Goal: Task Accomplishment & Management: Complete application form

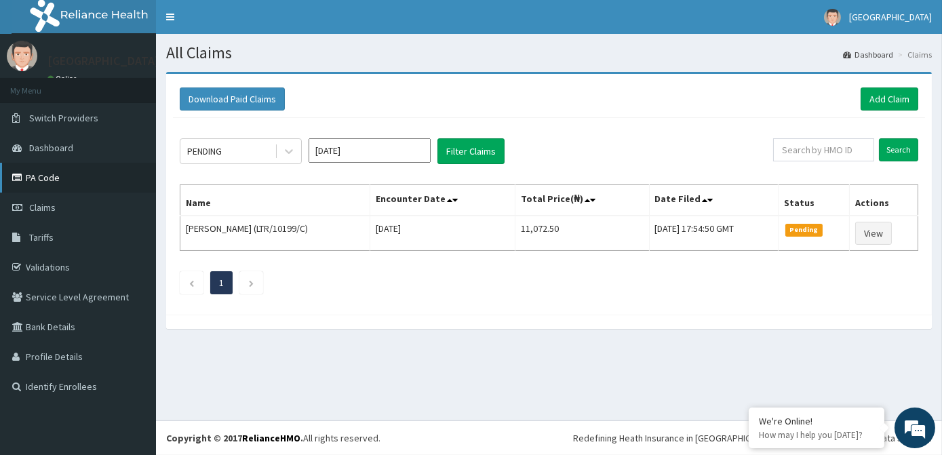
click at [50, 183] on link "PA Code" at bounding box center [78, 178] width 156 height 30
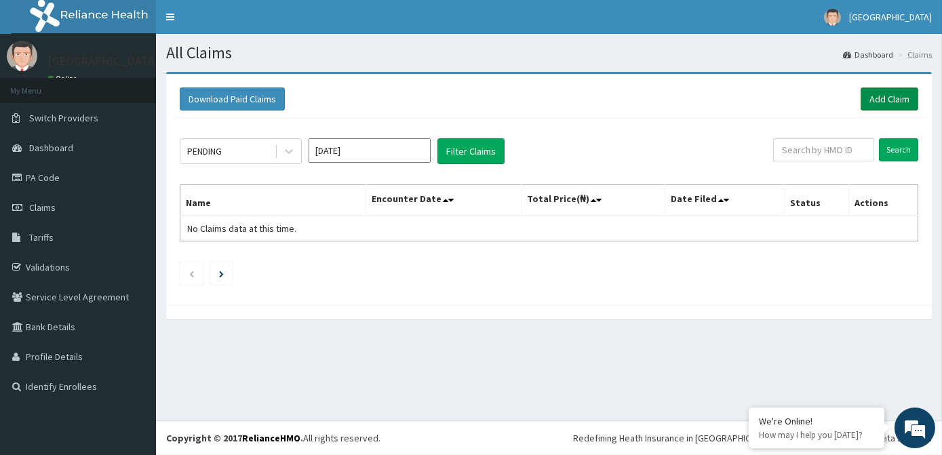
click at [899, 106] on link "Add Claim" at bounding box center [890, 99] width 58 height 23
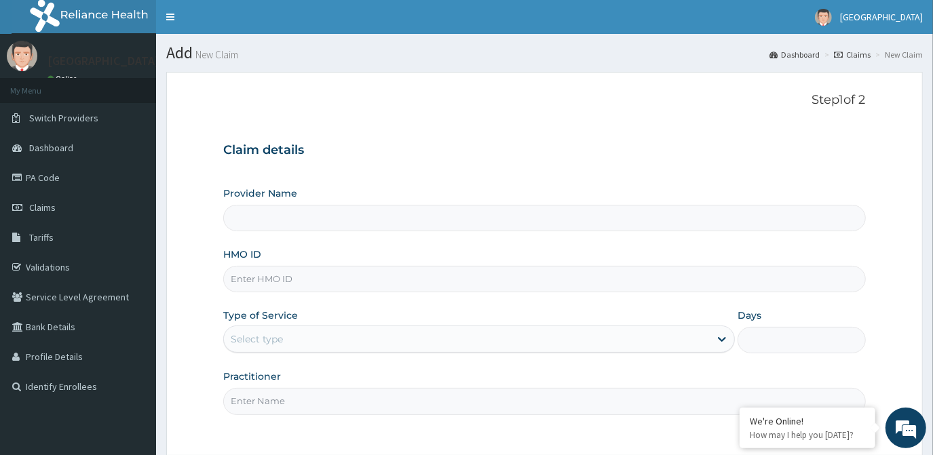
click at [447, 282] on input "HMO ID" at bounding box center [544, 279] width 642 height 26
type input "[GEOGRAPHIC_DATA]"
type input "AGO/10168/C"
click at [720, 343] on icon at bounding box center [722, 339] width 14 height 14
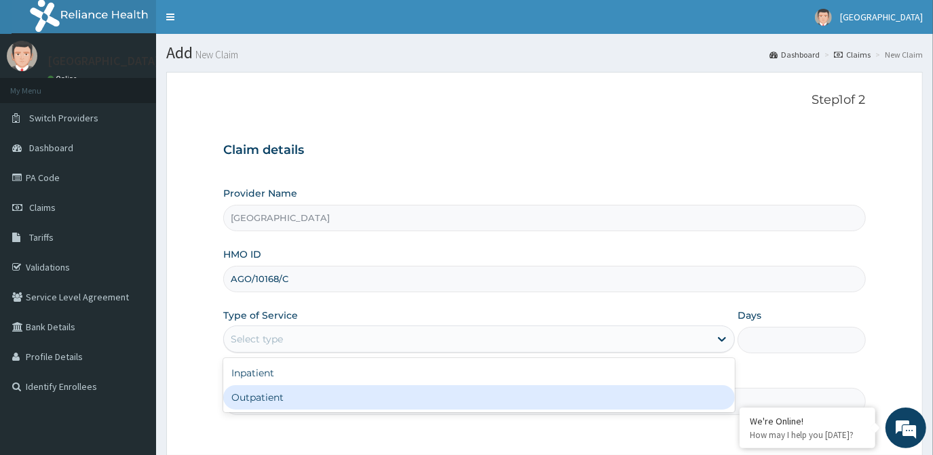
click at [691, 393] on div "Outpatient" at bounding box center [479, 397] width 512 height 24
type input "1"
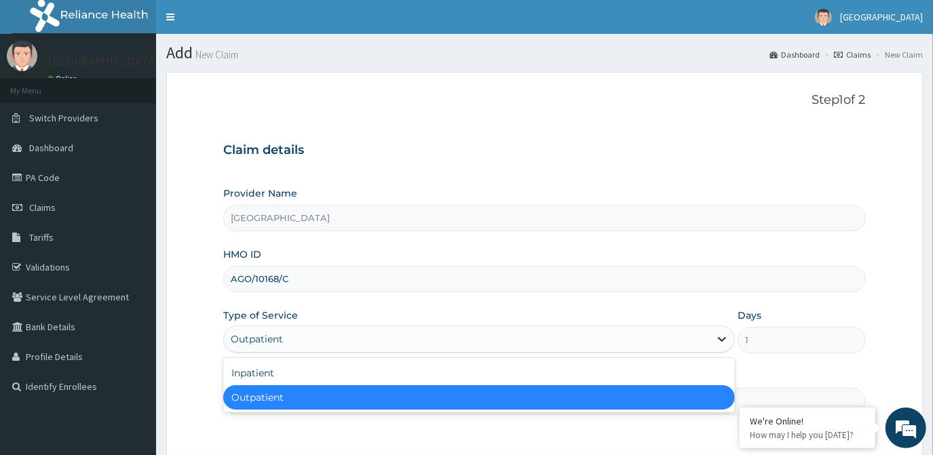
click at [725, 342] on icon at bounding box center [722, 339] width 14 height 14
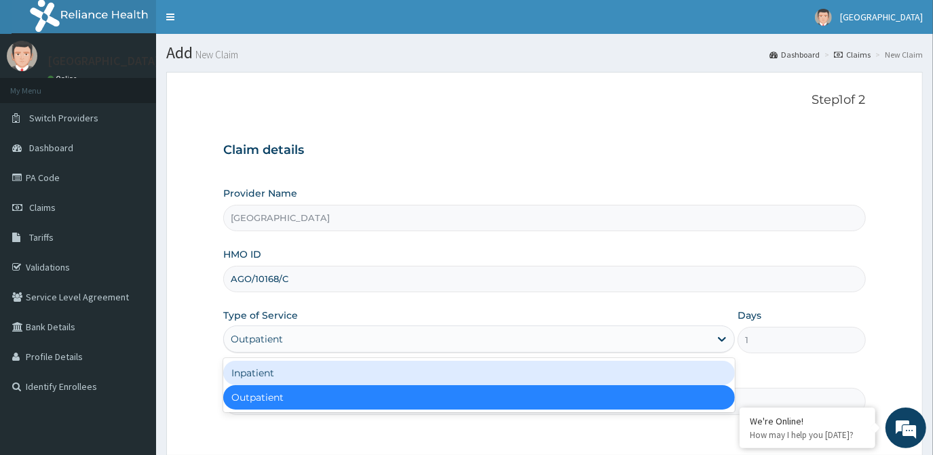
click at [694, 363] on div "Inpatient" at bounding box center [479, 373] width 512 height 24
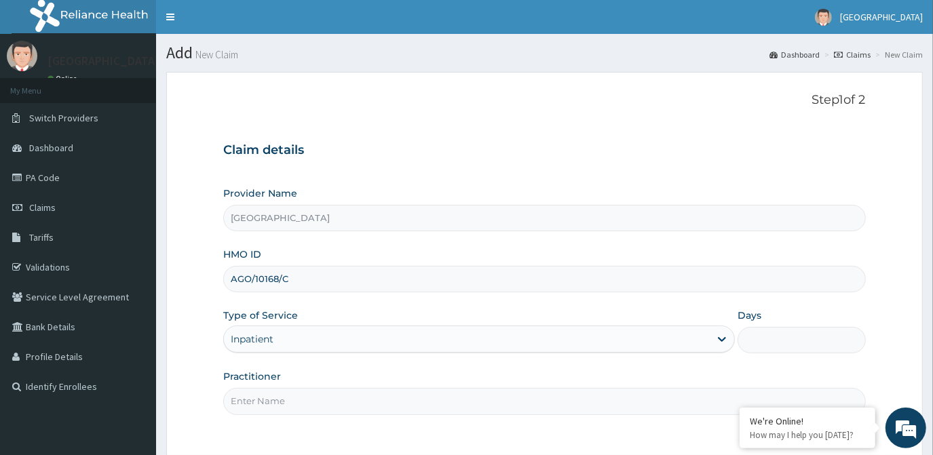
click at [746, 340] on input "Days" at bounding box center [802, 340] width 128 height 26
type input "2"
click at [713, 395] on input "Practitioner" at bounding box center [544, 401] width 642 height 26
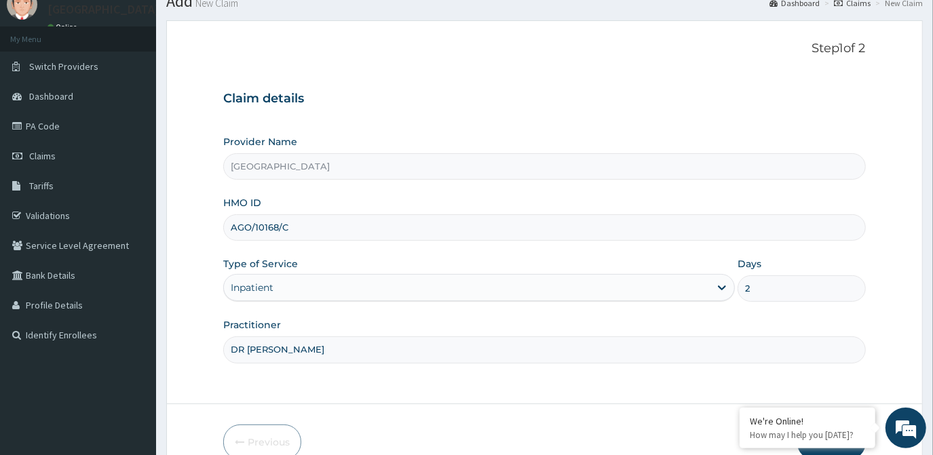
scroll to position [121, 0]
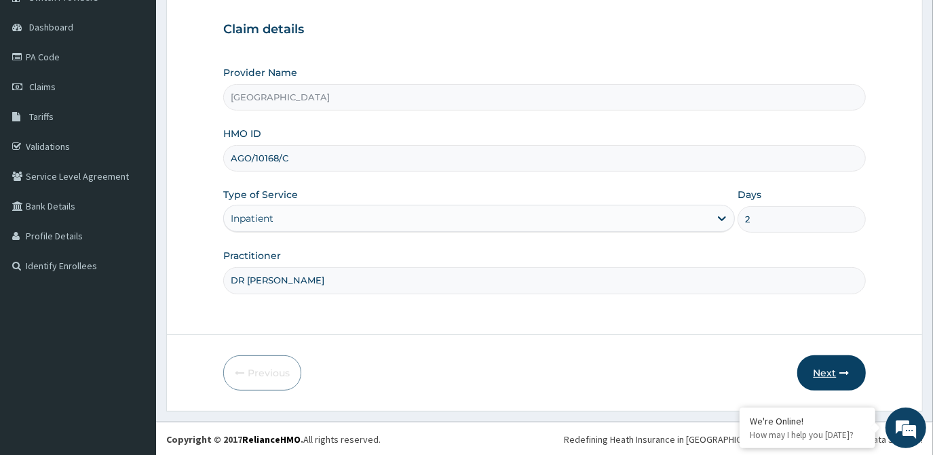
type input "DR [PERSON_NAME]"
click at [820, 381] on button "Next" at bounding box center [831, 373] width 69 height 35
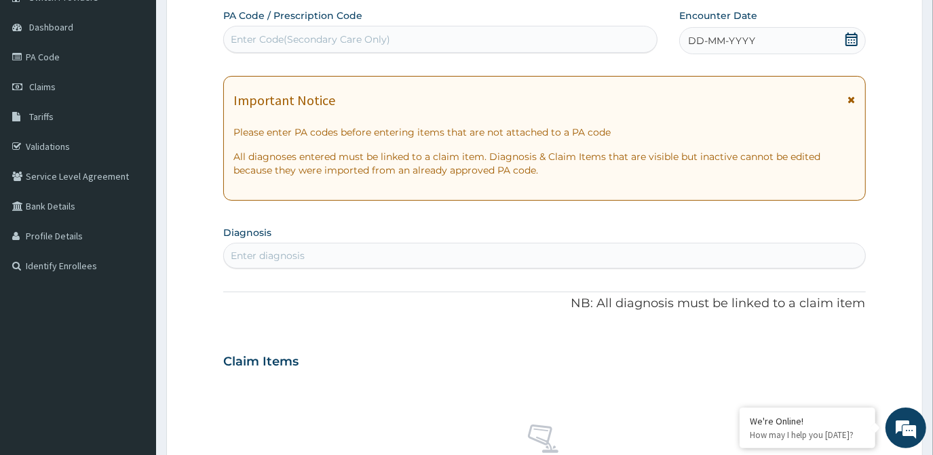
click at [255, 41] on div "Enter Code(Secondary Care Only)" at bounding box center [310, 40] width 159 height 14
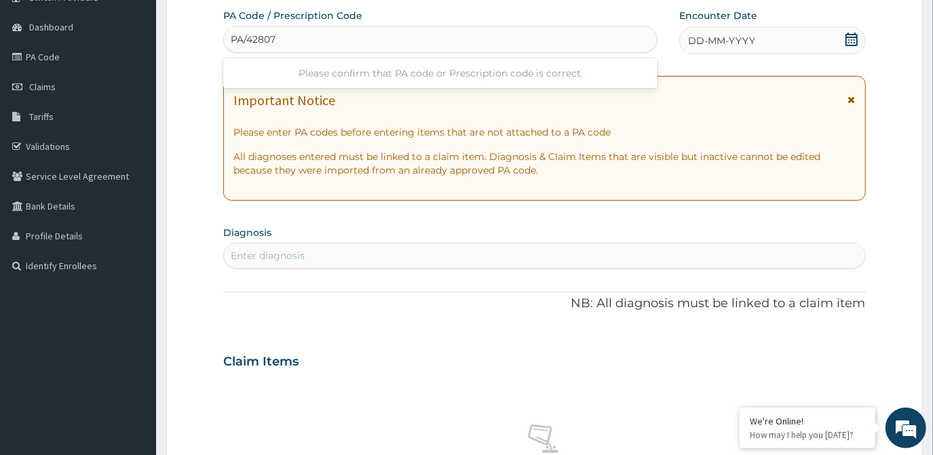
type input "PA/428078"
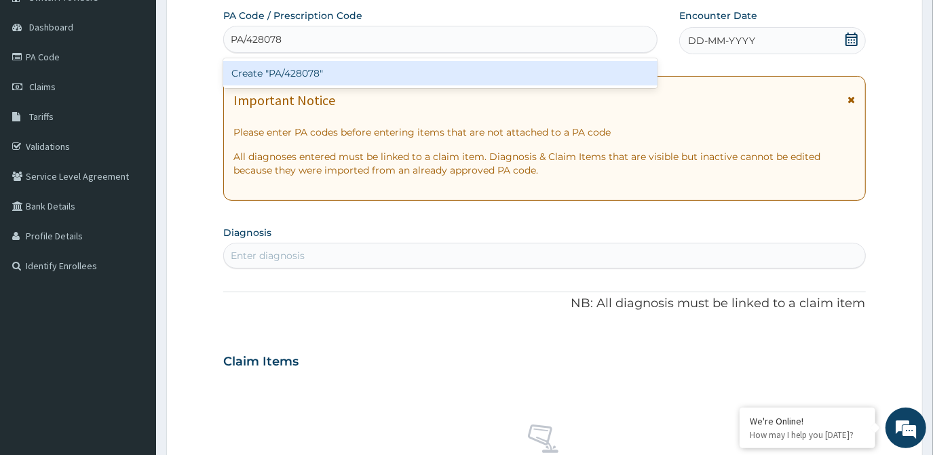
click at [314, 69] on div "Create "PA/428078"" at bounding box center [440, 73] width 434 height 24
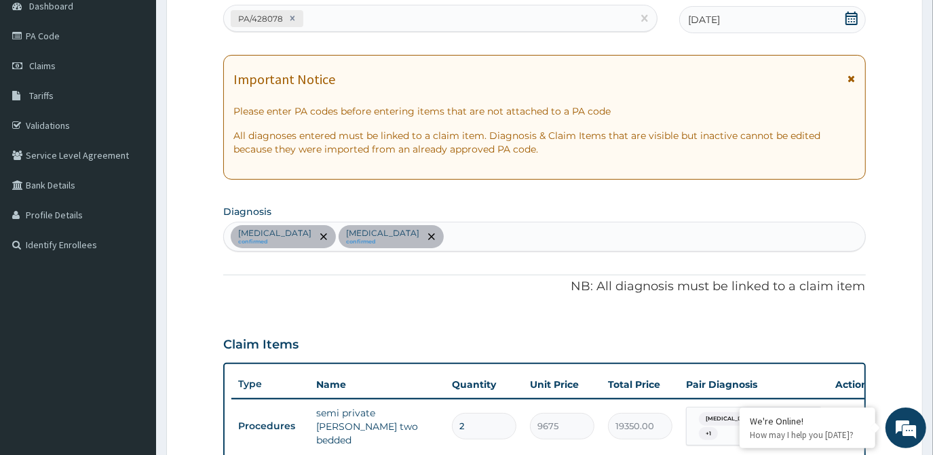
scroll to position [18, 0]
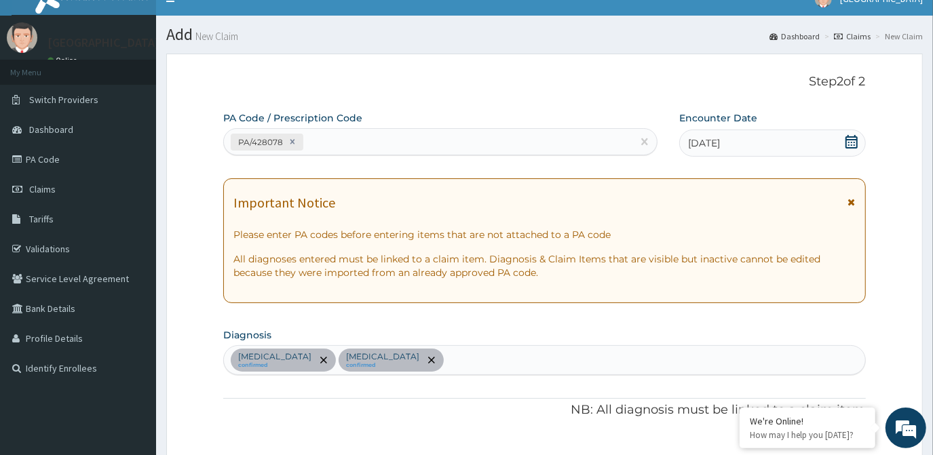
click at [847, 139] on icon at bounding box center [851, 142] width 12 height 14
click at [850, 140] on icon at bounding box center [852, 142] width 14 height 14
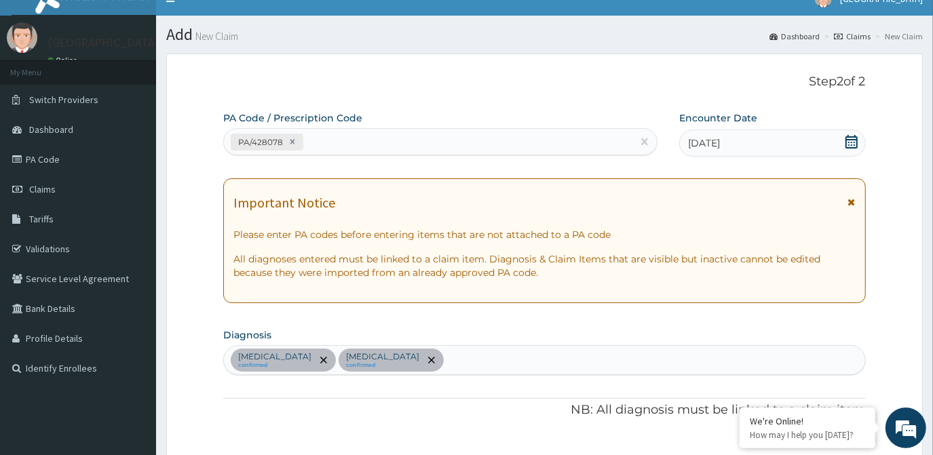
click at [850, 140] on icon at bounding box center [852, 142] width 14 height 14
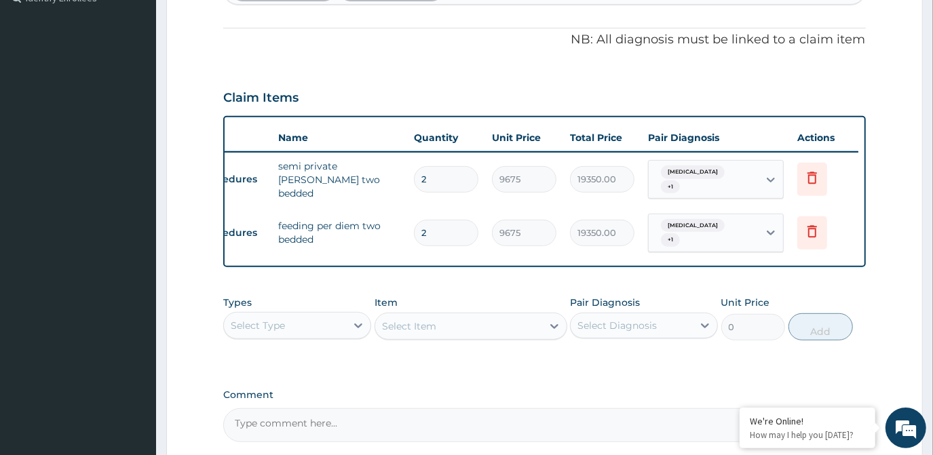
scroll to position [451, 0]
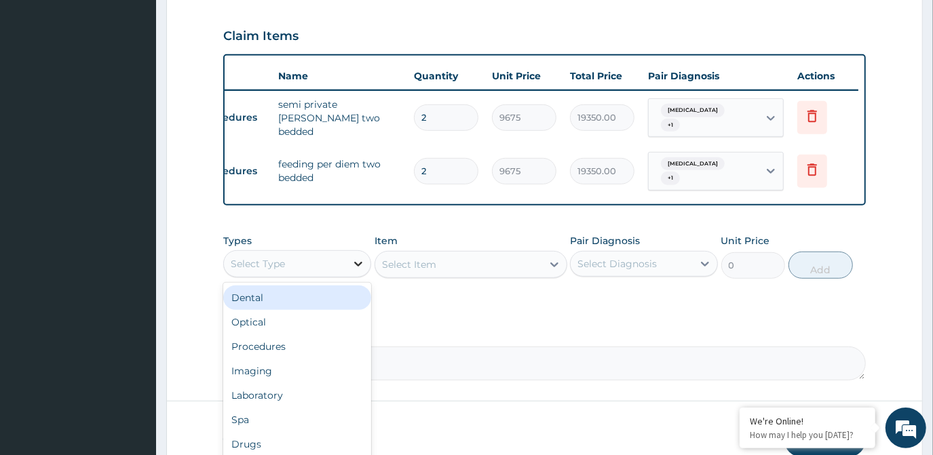
click at [356, 257] on icon at bounding box center [358, 264] width 14 height 14
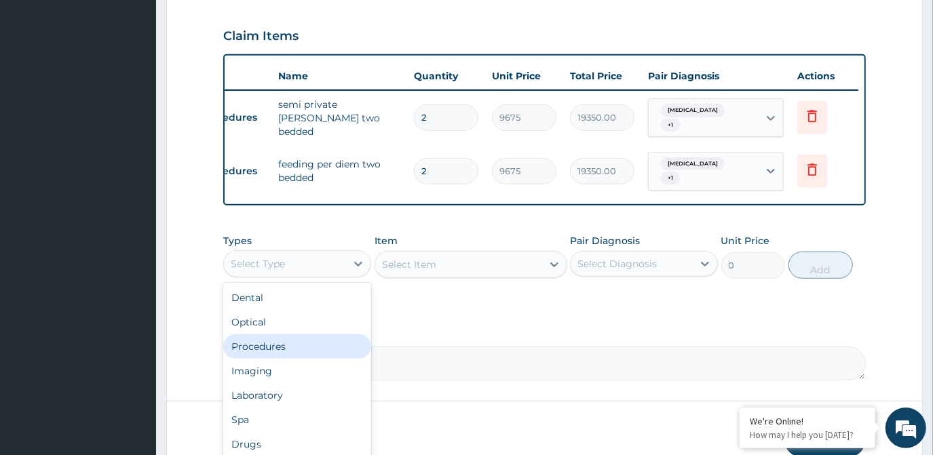
click at [334, 339] on div "Procedures" at bounding box center [297, 347] width 148 height 24
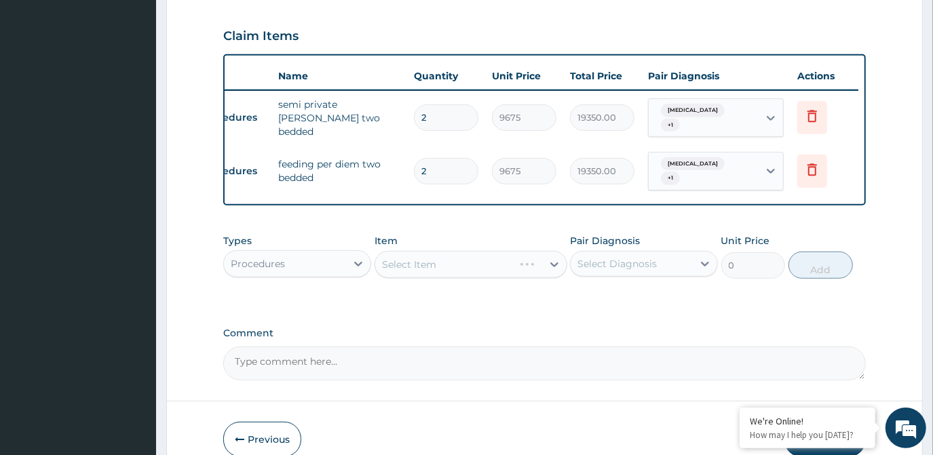
click at [438, 260] on div "Select Item" at bounding box center [471, 264] width 193 height 27
click at [438, 260] on div "Select Item" at bounding box center [458, 265] width 167 height 22
type input "G"
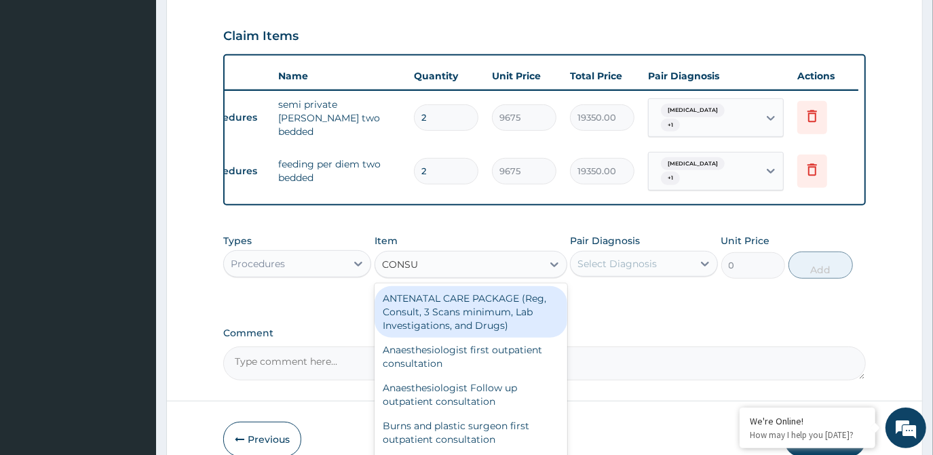
type input "CONSUL"
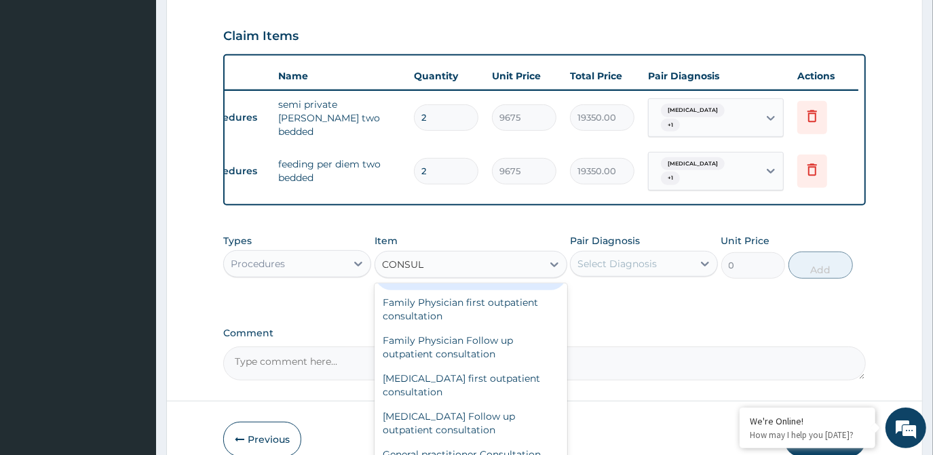
scroll to position [617, 0]
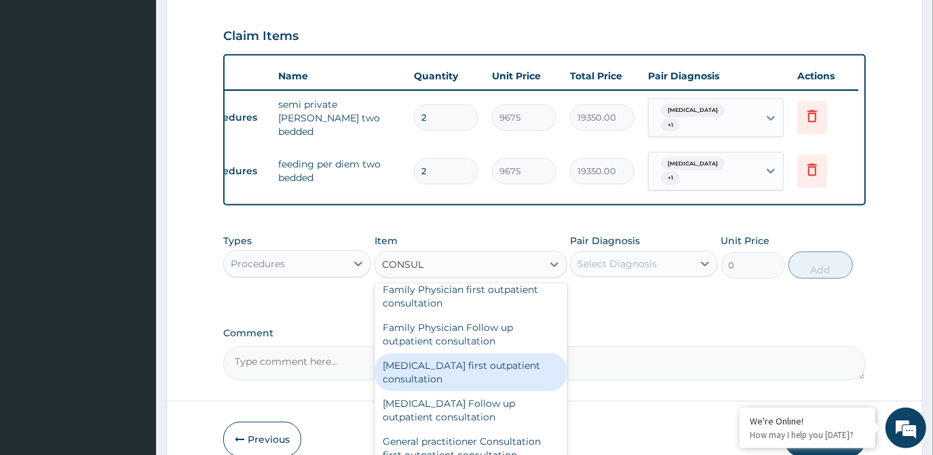
click at [432, 376] on div "[MEDICAL_DATA] first outpatient consultation" at bounding box center [471, 373] width 193 height 38
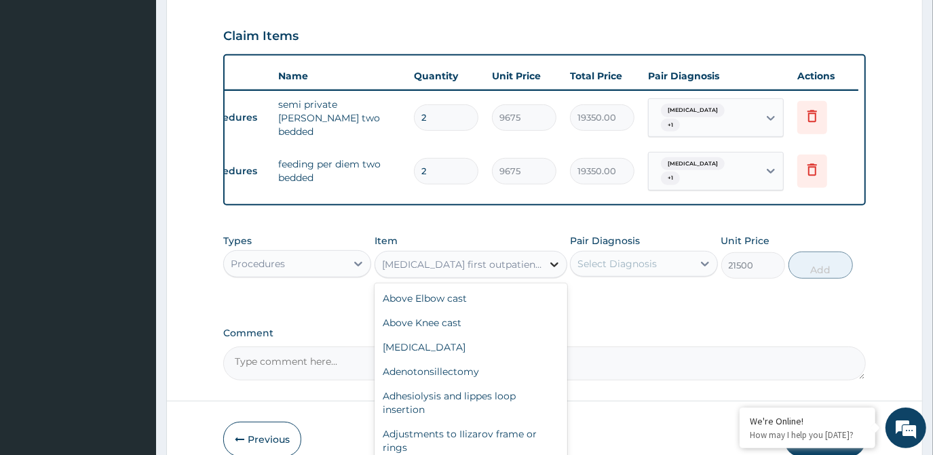
click at [550, 263] on icon at bounding box center [555, 265] width 14 height 14
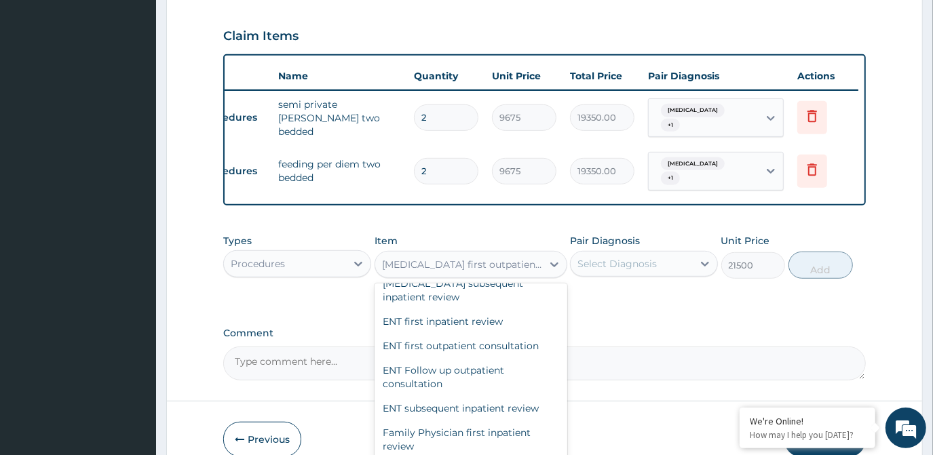
scroll to position [16495, 0]
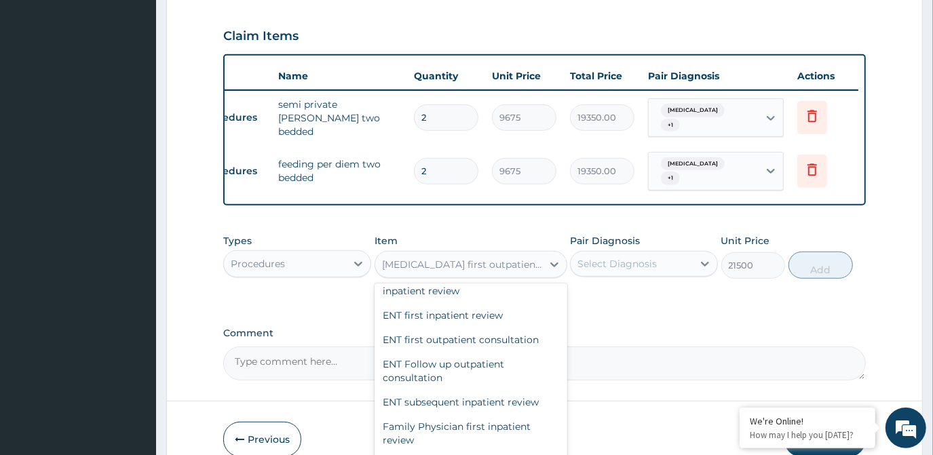
type input "3547.5"
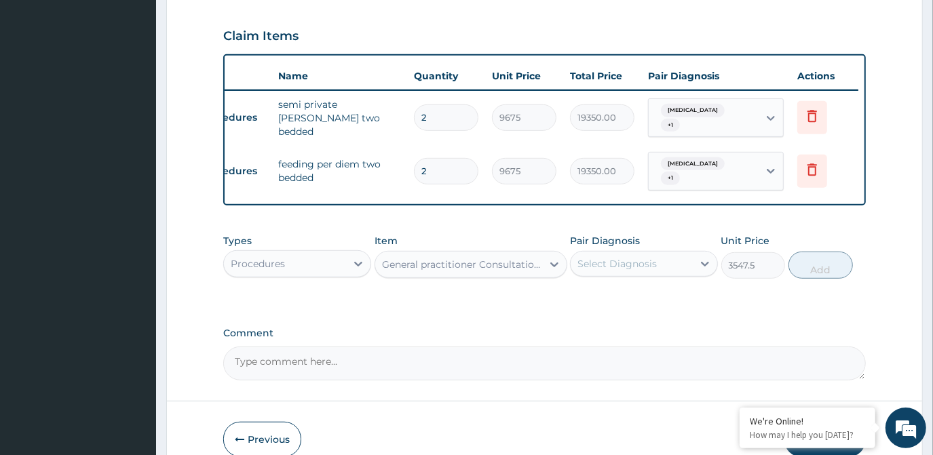
click at [606, 265] on div "Select Diagnosis" at bounding box center [616, 264] width 79 height 14
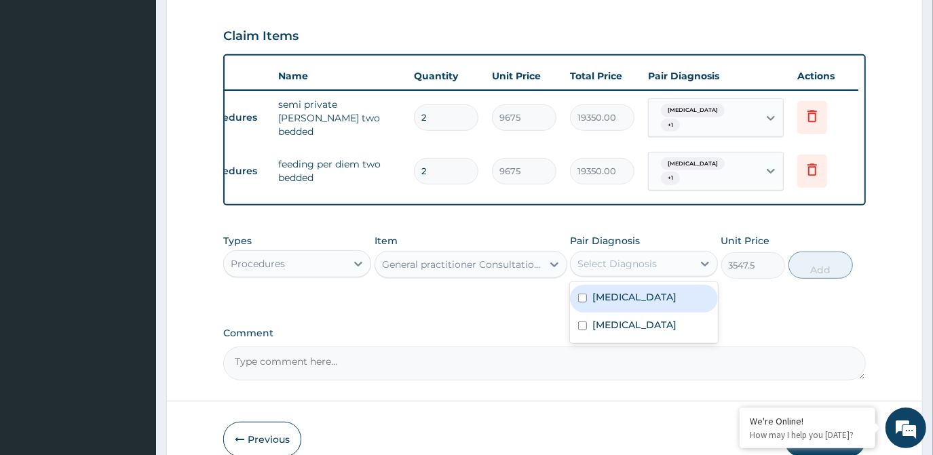
click at [603, 290] on label "[MEDICAL_DATA]" at bounding box center [634, 297] width 84 height 14
checkbox input "true"
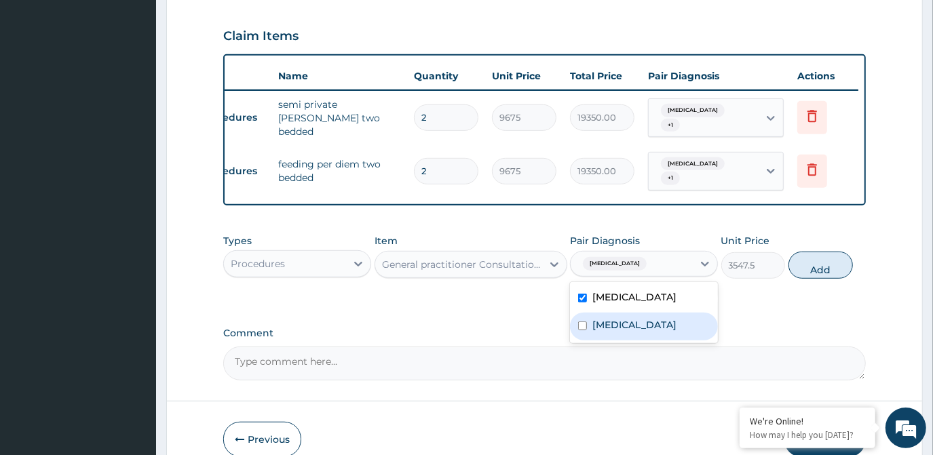
click at [593, 318] on label "[MEDICAL_DATA]" at bounding box center [634, 325] width 84 height 14
checkbox input "true"
click at [830, 265] on button "Add" at bounding box center [820, 265] width 64 height 27
type input "0"
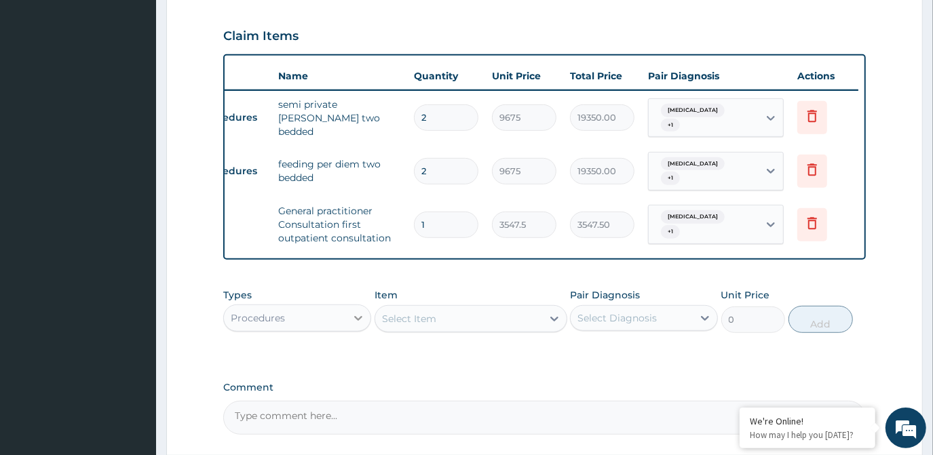
click at [361, 315] on icon at bounding box center [358, 318] width 14 height 14
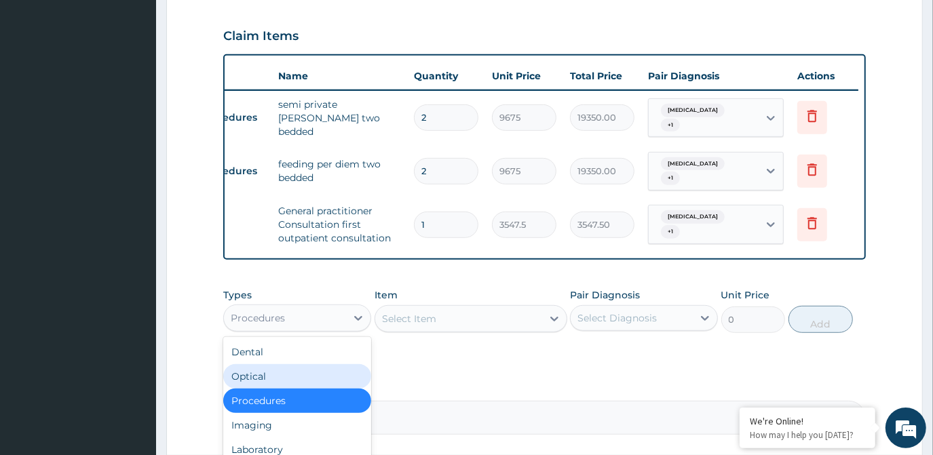
scroll to position [45, 0]
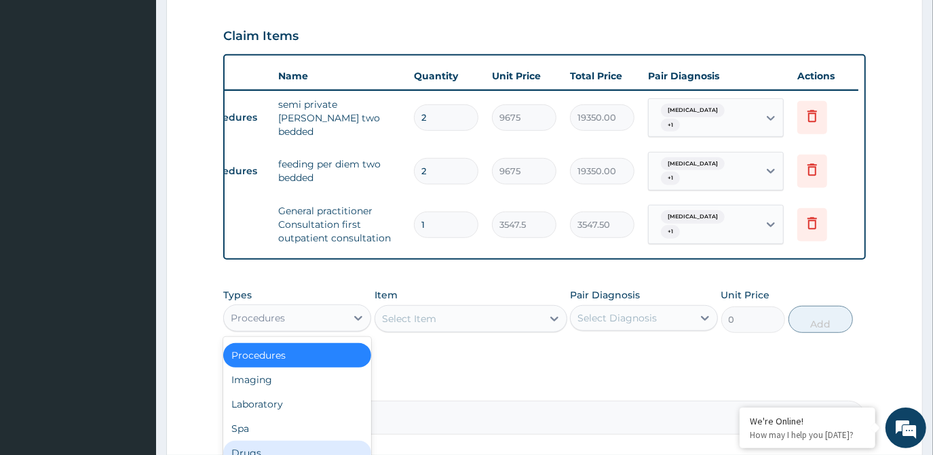
click at [289, 447] on div "Drugs" at bounding box center [297, 453] width 148 height 24
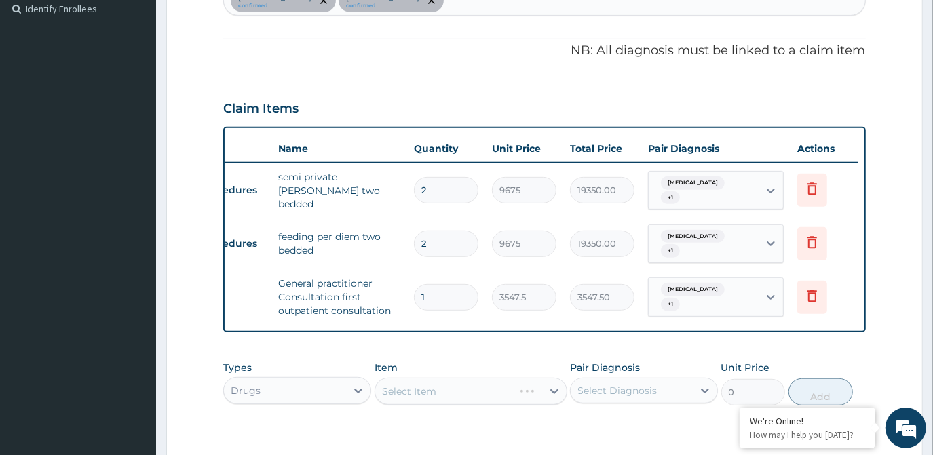
scroll to position [265, 0]
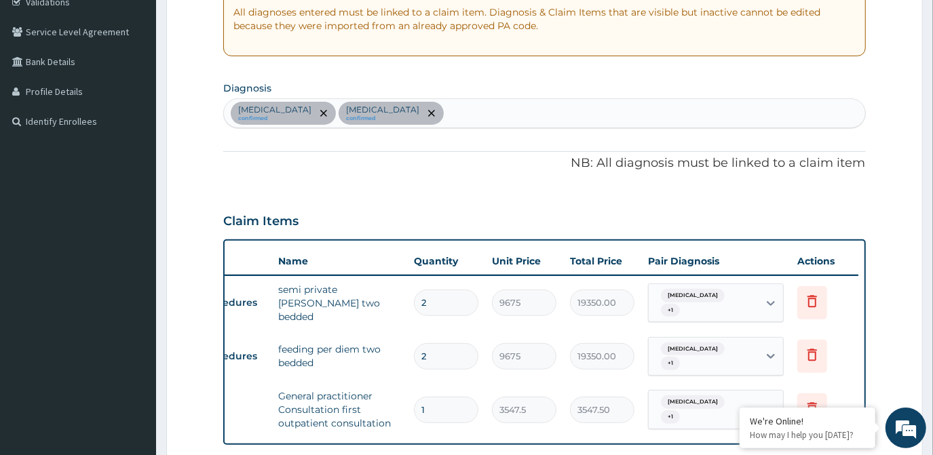
click at [392, 109] on div "[MEDICAL_DATA] confirmed [MEDICAL_DATA] confirmed" at bounding box center [544, 113] width 641 height 28
type input "A"
type input "BACTER"
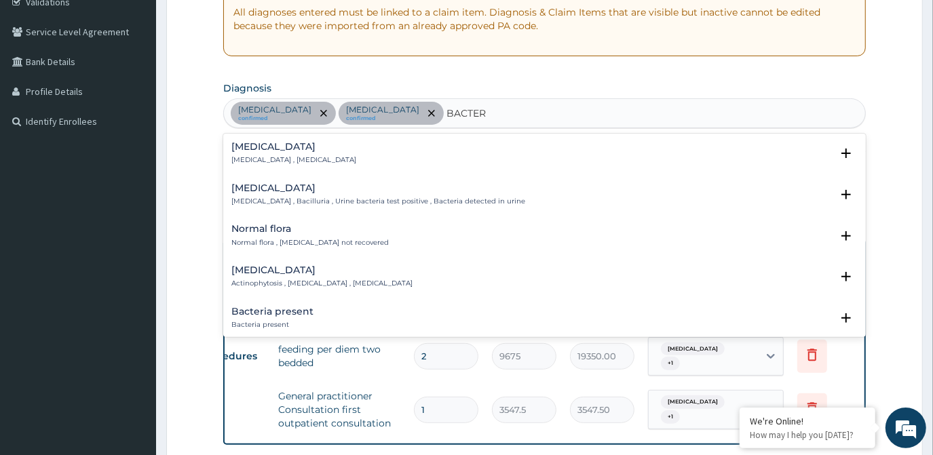
click at [301, 166] on div "[MEDICAL_DATA] [MEDICAL_DATA] , [MEDICAL_DATA] Select Status Query Query covers…" at bounding box center [544, 157] width 626 height 31
click at [308, 148] on h4 "[MEDICAL_DATA]" at bounding box center [293, 147] width 125 height 10
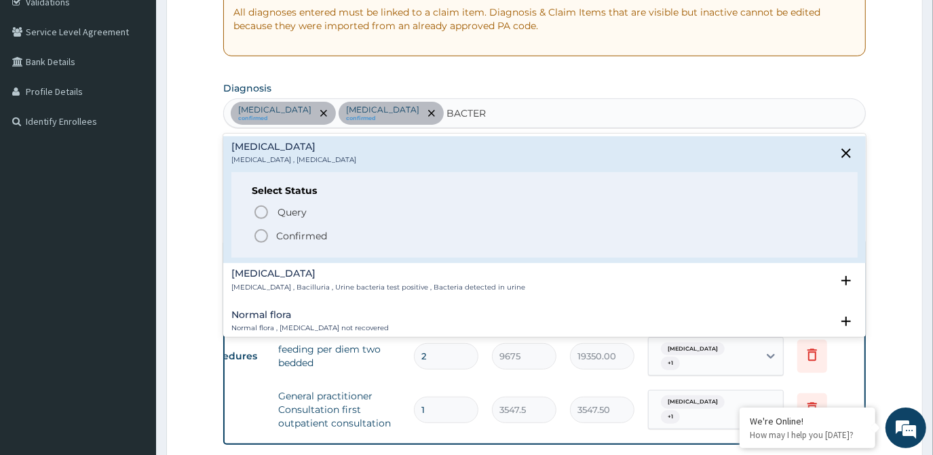
click at [265, 234] on icon "status option filled" at bounding box center [261, 236] width 16 height 16
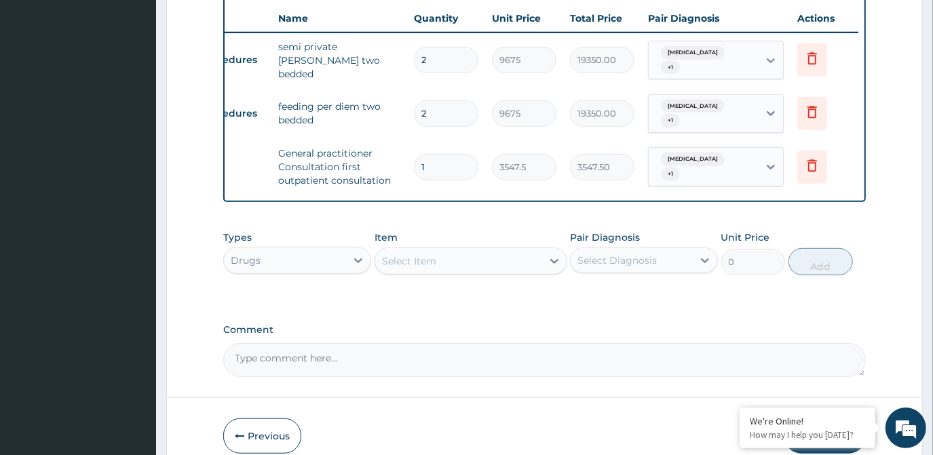
scroll to position [512, 0]
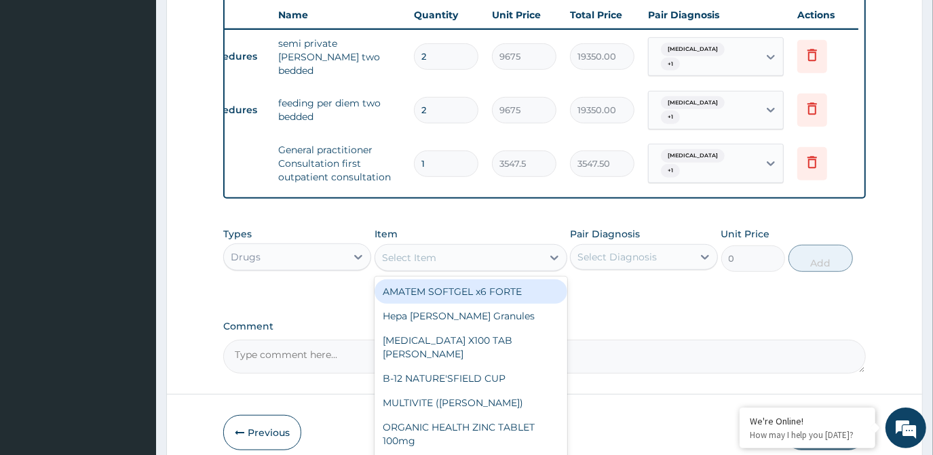
click at [414, 251] on div "Select Item" at bounding box center [409, 258] width 54 height 14
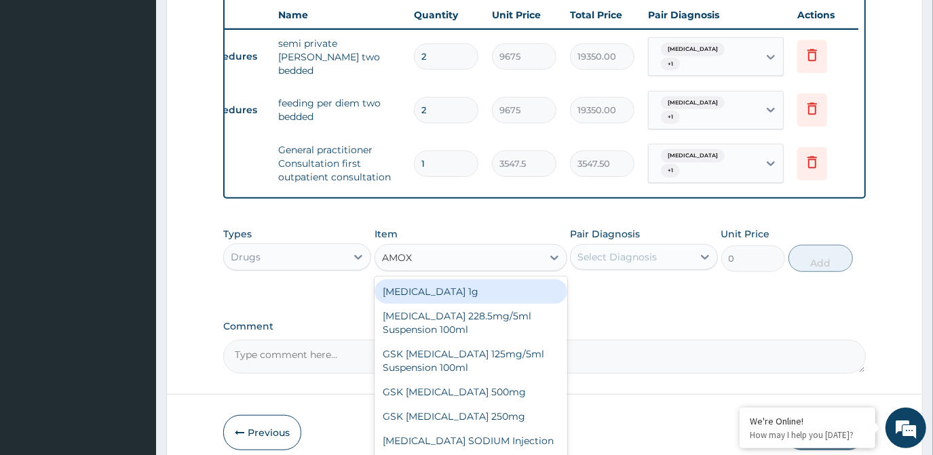
type input "AMOXI"
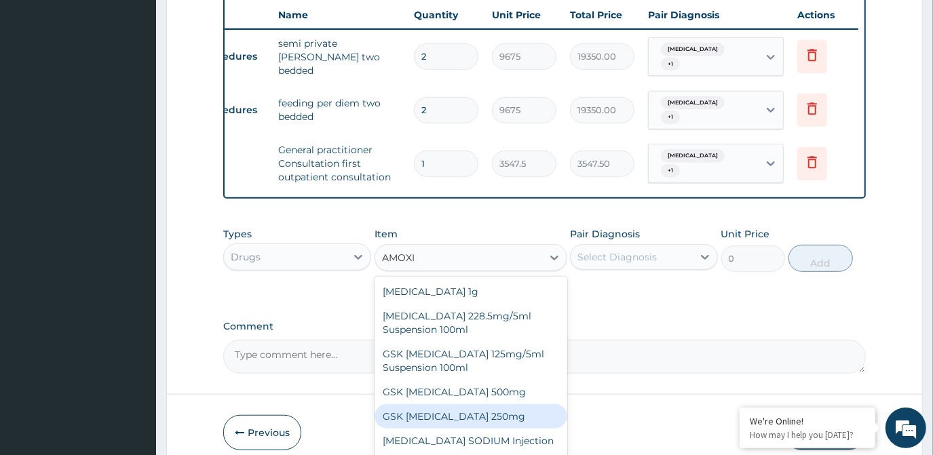
scroll to position [24, 0]
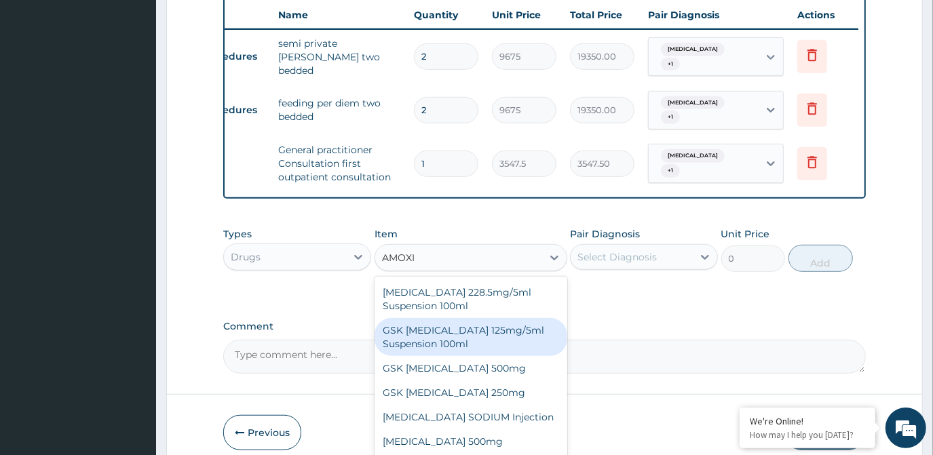
click at [451, 335] on div "GSK [MEDICAL_DATA] 125mg/5ml Suspension 100ml" at bounding box center [471, 337] width 193 height 38
type input "8868.75"
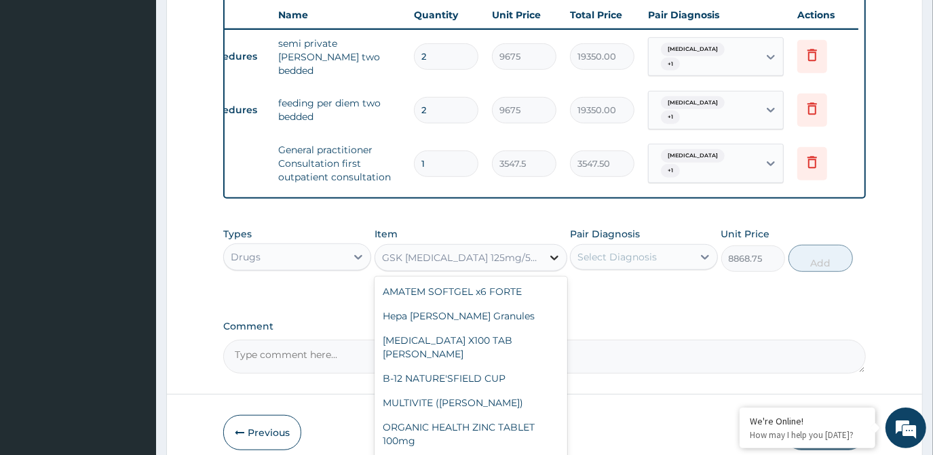
click at [542, 251] on div at bounding box center [554, 258] width 24 height 24
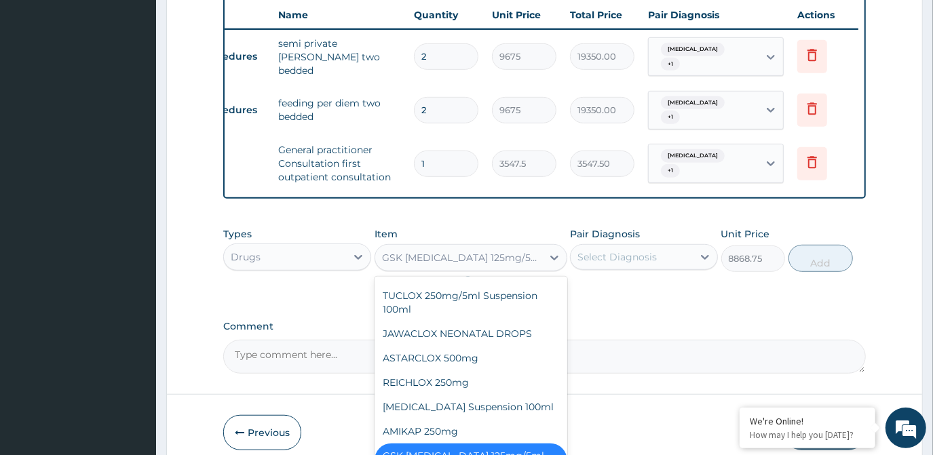
scroll to position [16723, 0]
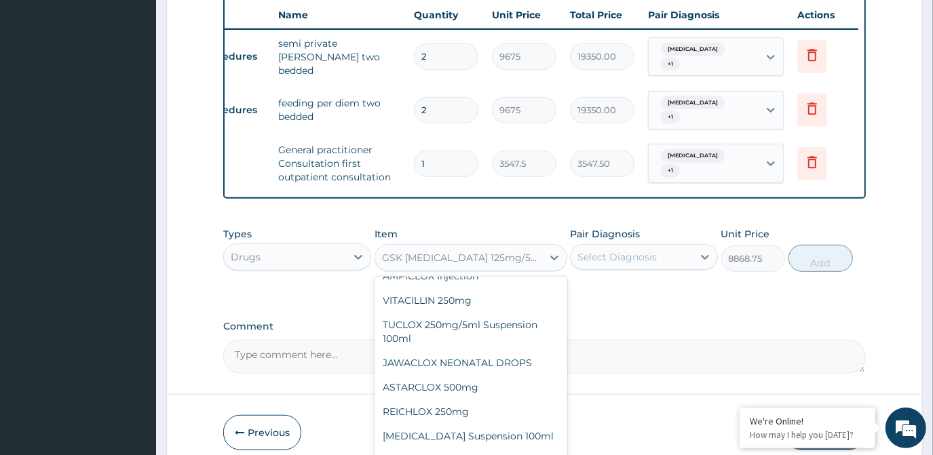
click at [442, 251] on div "GSK [MEDICAL_DATA] 125mg/5ml Suspension 100ml" at bounding box center [462, 258] width 161 height 14
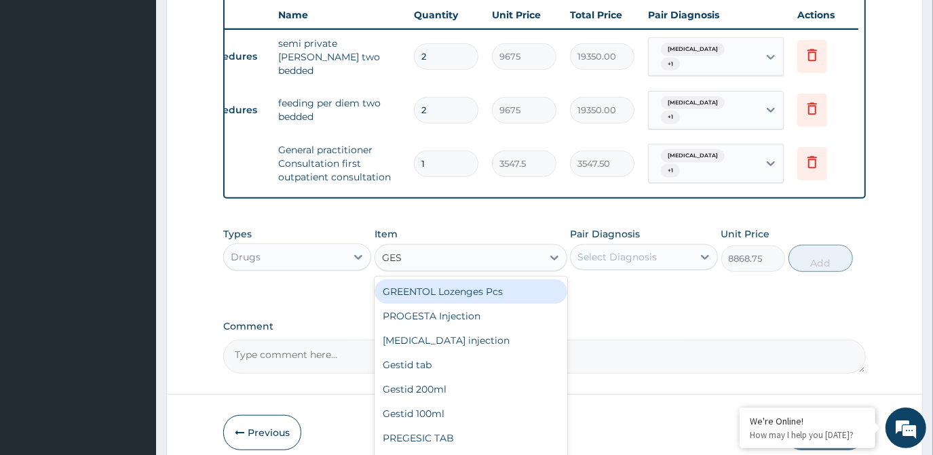
type input "GEST"
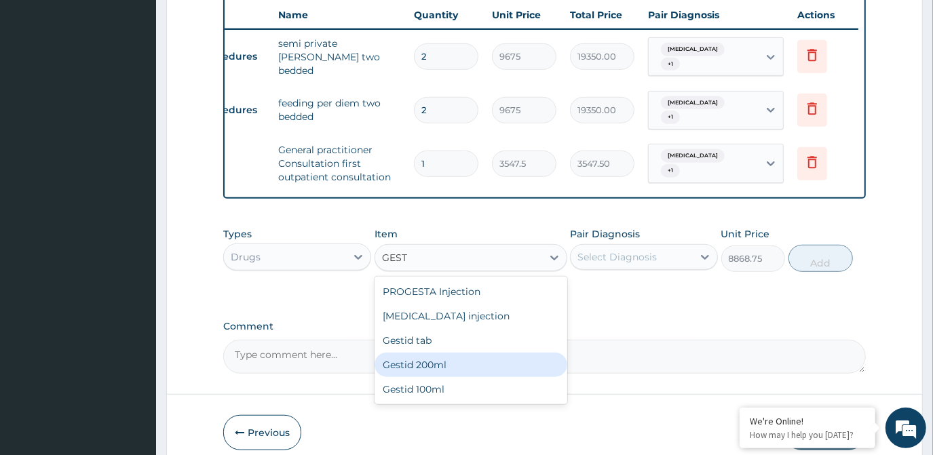
click at [454, 354] on div "Gestid 200ml" at bounding box center [471, 365] width 193 height 24
type input "1064.25"
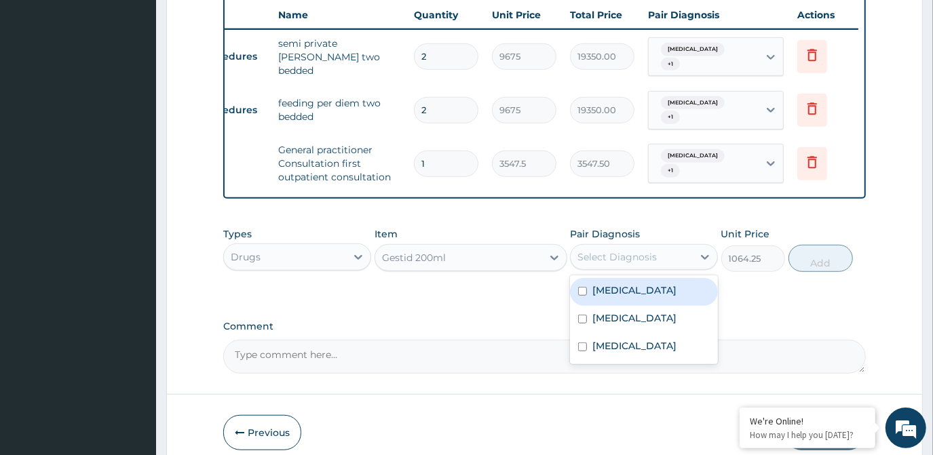
click at [613, 256] on div "Select Diagnosis" at bounding box center [616, 257] width 79 height 14
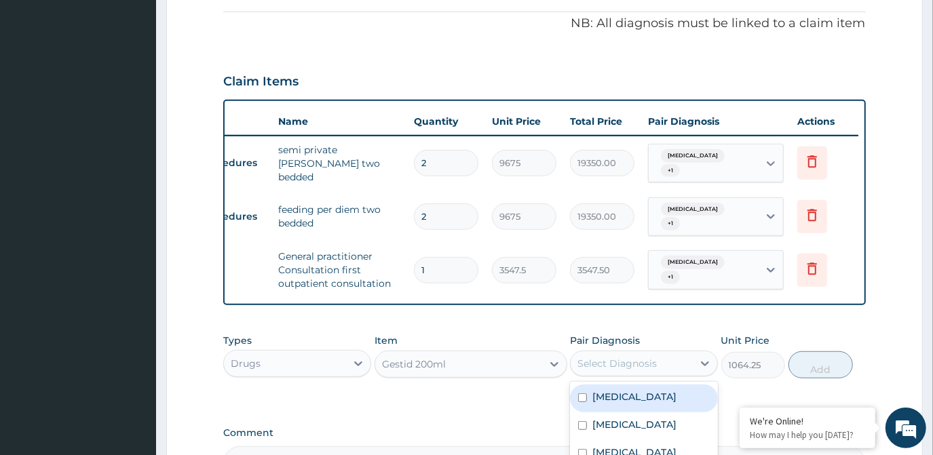
scroll to position [265, 0]
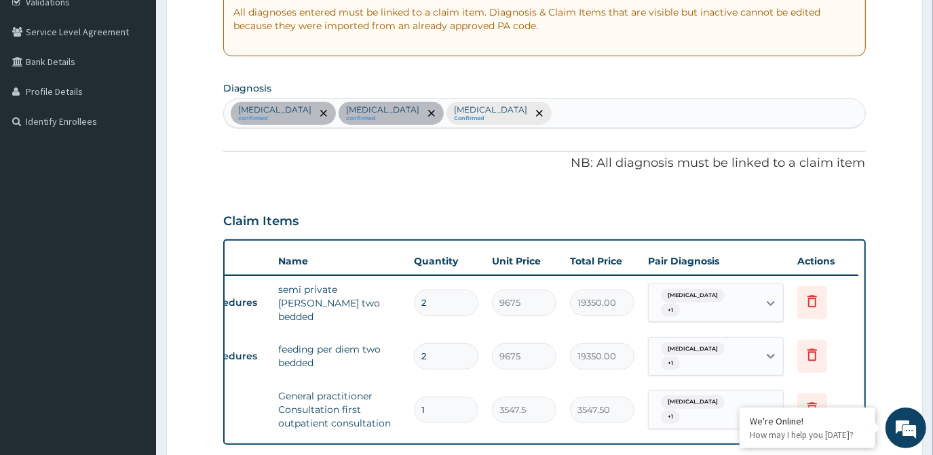
click at [465, 117] on div "[MEDICAL_DATA] confirmed [MEDICAL_DATA] confirmed [MEDICAL_DATA] Confirmed" at bounding box center [544, 113] width 641 height 28
type input "[MEDICAL_DATA]"
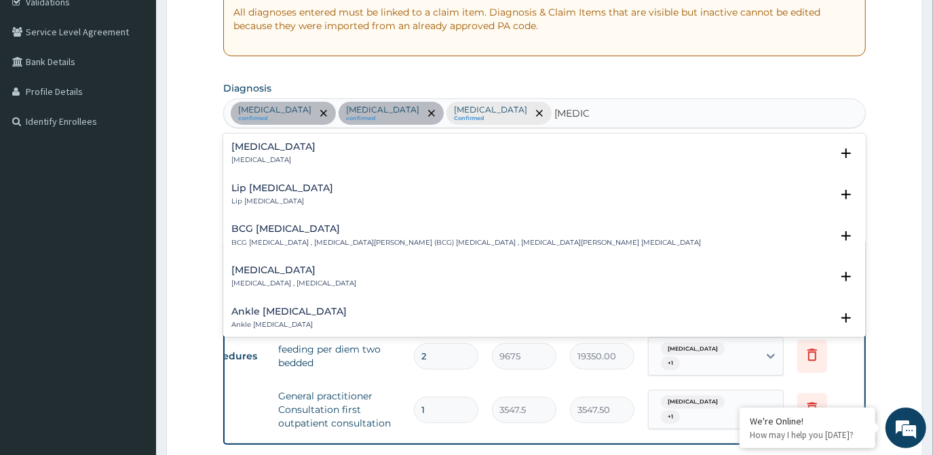
click at [468, 142] on div "[MEDICAL_DATA] [MEDICAL_DATA]" at bounding box center [544, 154] width 626 height 24
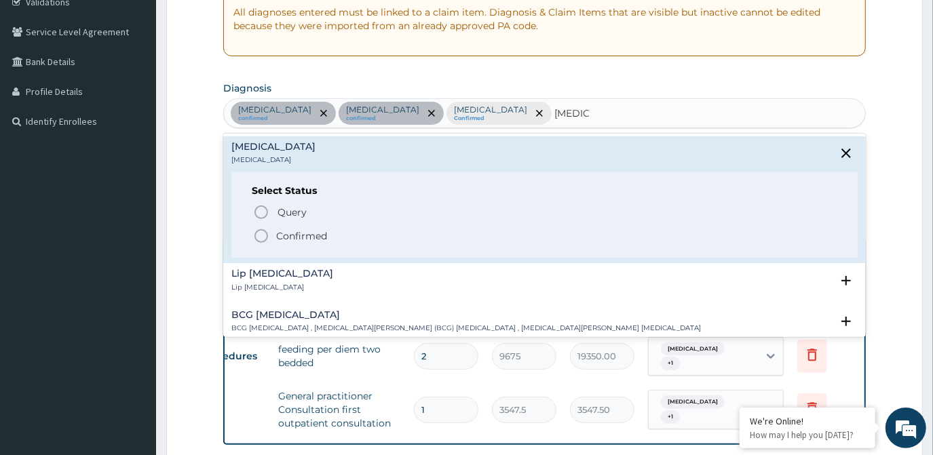
click at [260, 240] on circle "status option filled" at bounding box center [261, 236] width 12 height 12
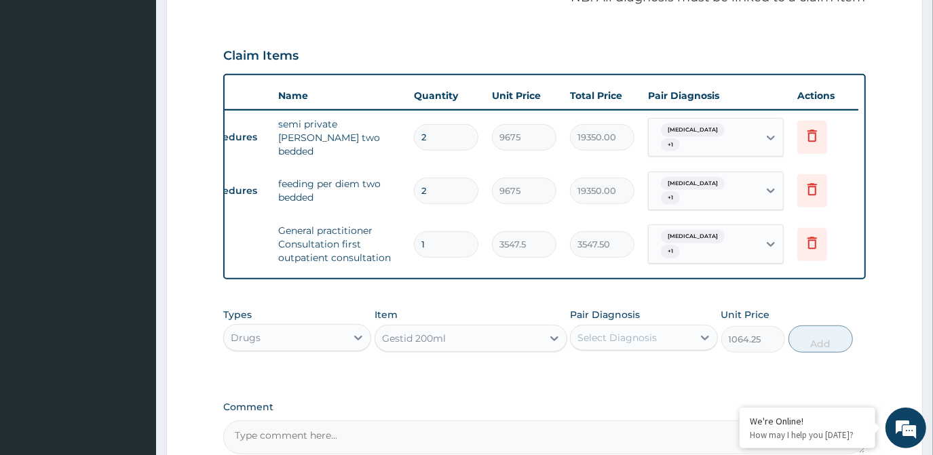
scroll to position [451, 0]
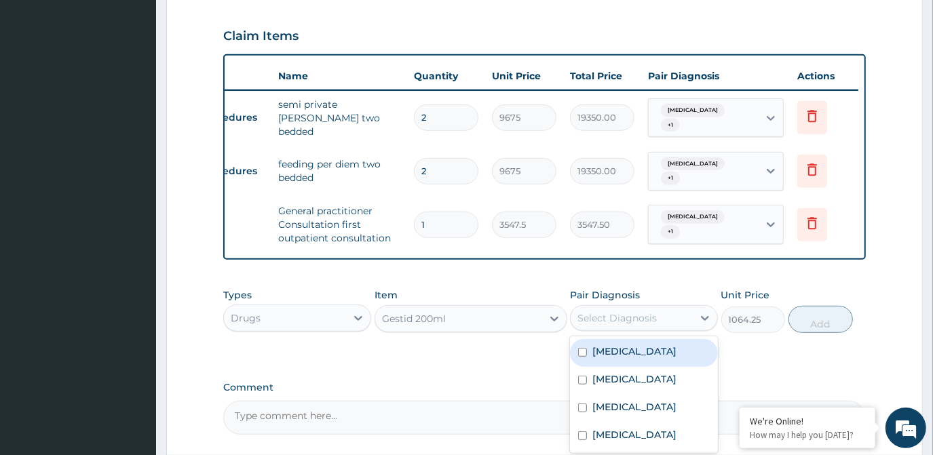
click at [644, 317] on div "Select Diagnosis" at bounding box center [616, 318] width 79 height 14
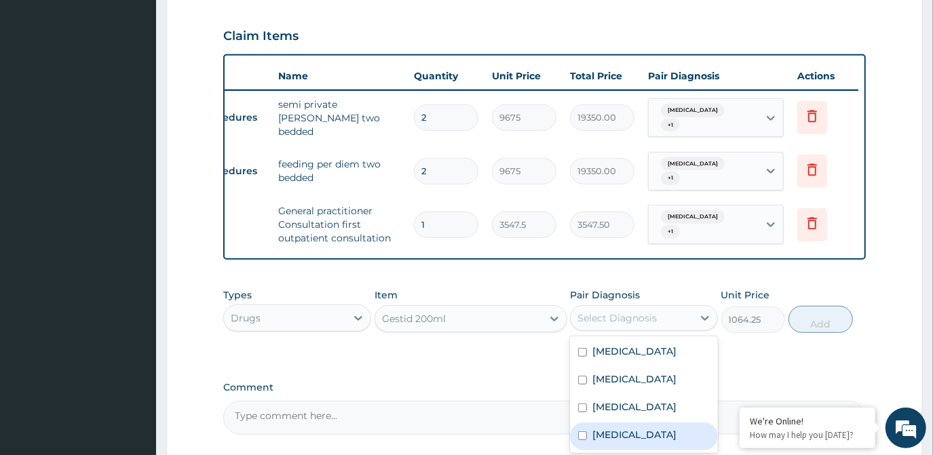
click at [582, 423] on div "[MEDICAL_DATA]" at bounding box center [644, 437] width 148 height 28
checkbox input "true"
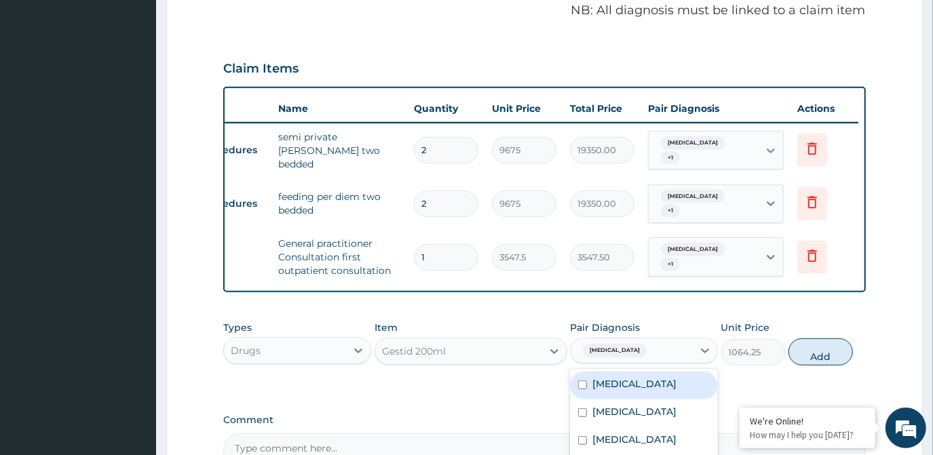
scroll to position [389, 0]
